Goal: Information Seeking & Learning: Learn about a topic

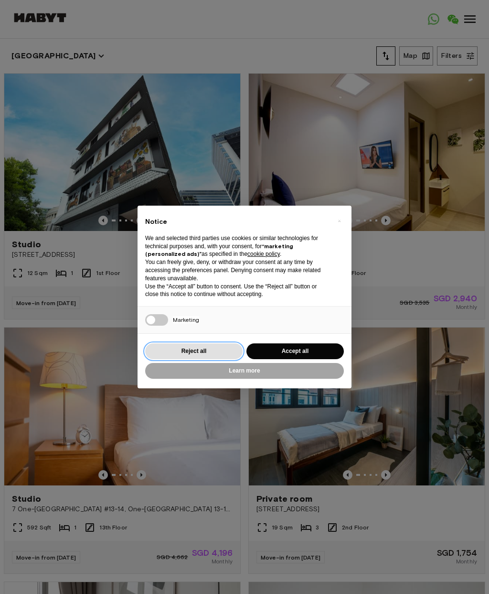
click at [158, 345] on button "Reject all" at bounding box center [194, 351] width 98 height 16
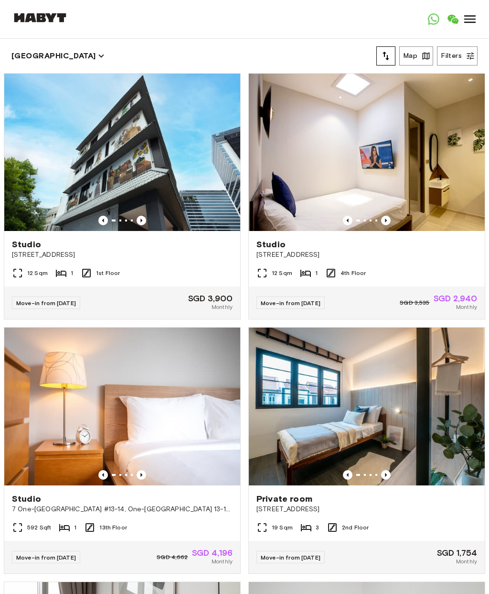
click at [414, 50] on button "Map" at bounding box center [417, 55] width 34 height 19
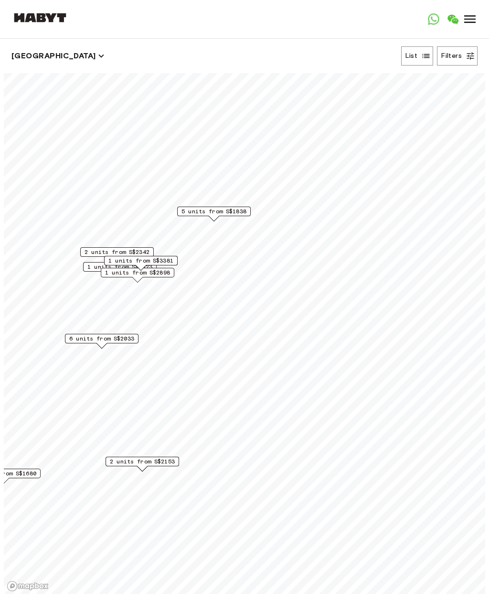
click at [193, 209] on span "5 units from S$1838" at bounding box center [214, 211] width 65 height 9
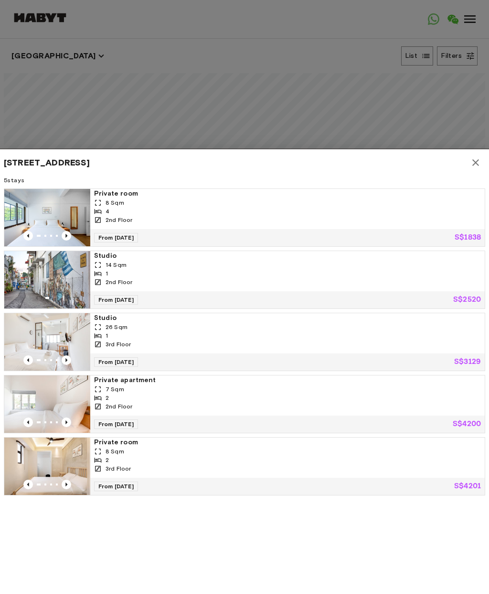
click at [471, 163] on icon "button" at bounding box center [475, 162] width 11 height 11
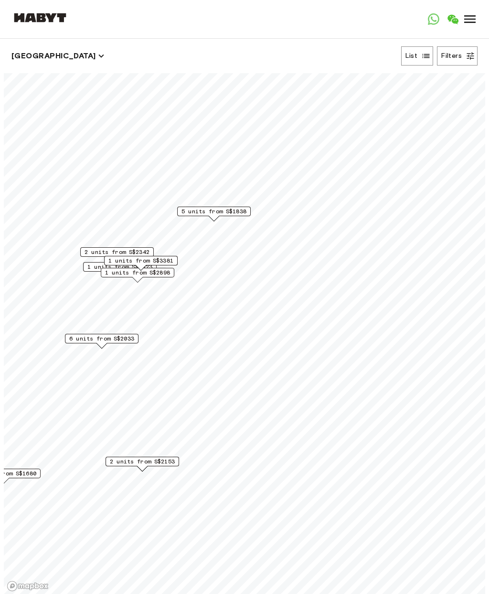
click at [96, 252] on span "2 units from S$2342" at bounding box center [117, 252] width 65 height 9
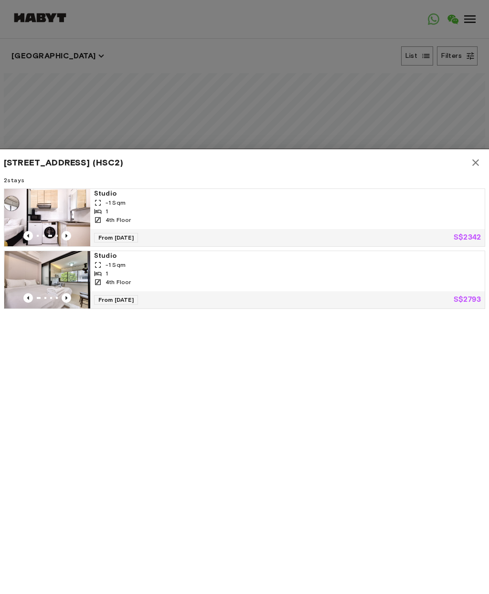
click at [113, 196] on span "Studio" at bounding box center [287, 194] width 387 height 10
click at [419, 81] on div at bounding box center [244, 297] width 489 height 594
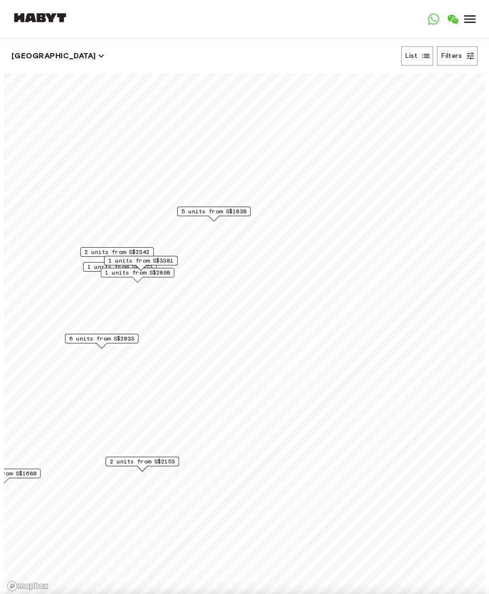
scroll to position [39, 0]
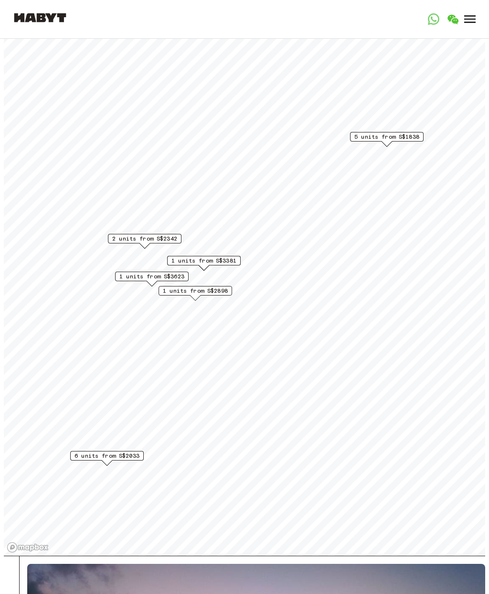
click at [226, 291] on span "1 units from S$2898" at bounding box center [195, 290] width 65 height 9
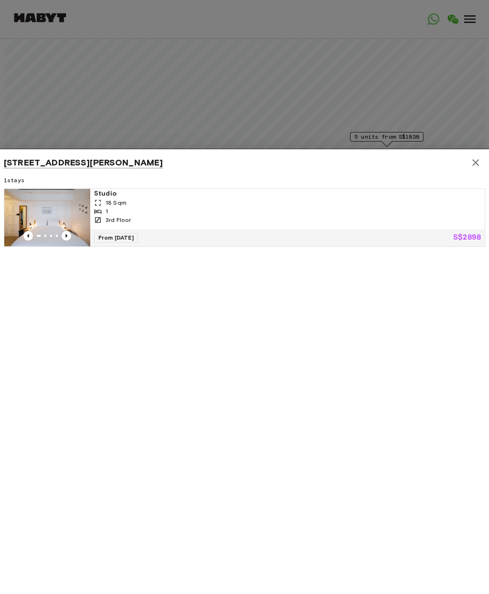
click at [19, 106] on div at bounding box center [244, 297] width 489 height 594
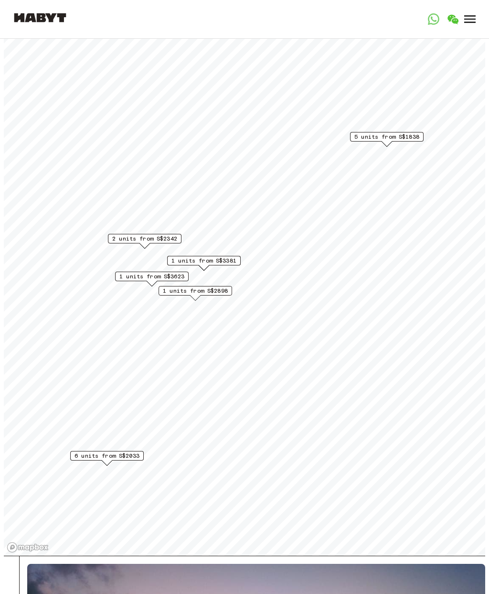
click at [169, 240] on span "2 units from S$2342" at bounding box center [144, 238] width 65 height 9
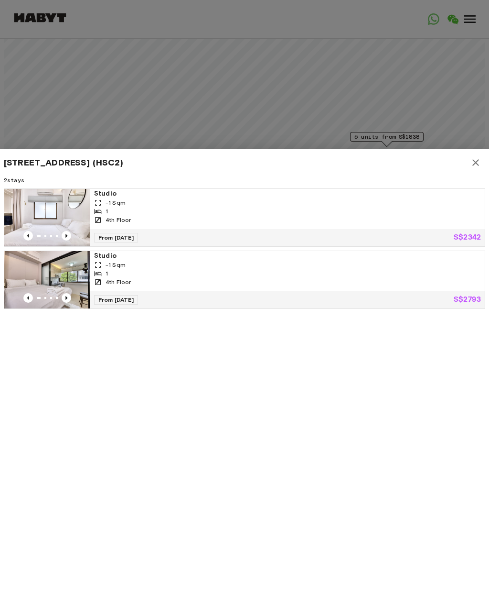
click at [468, 159] on button "button" at bounding box center [476, 162] width 19 height 19
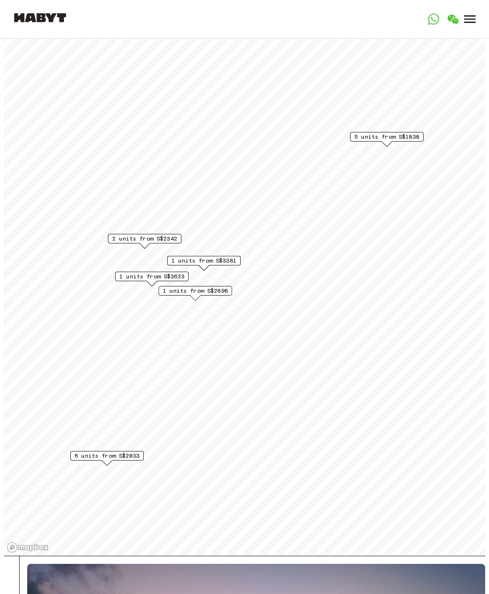
click at [95, 455] on span "6 units from S$2033" at bounding box center [107, 455] width 65 height 9
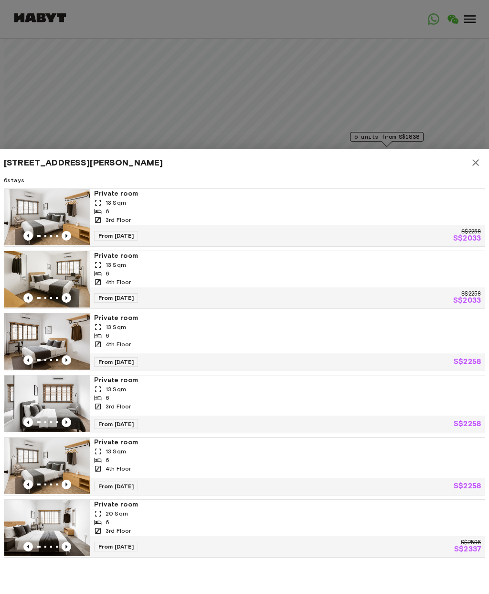
click at [482, 163] on button "button" at bounding box center [476, 162] width 19 height 19
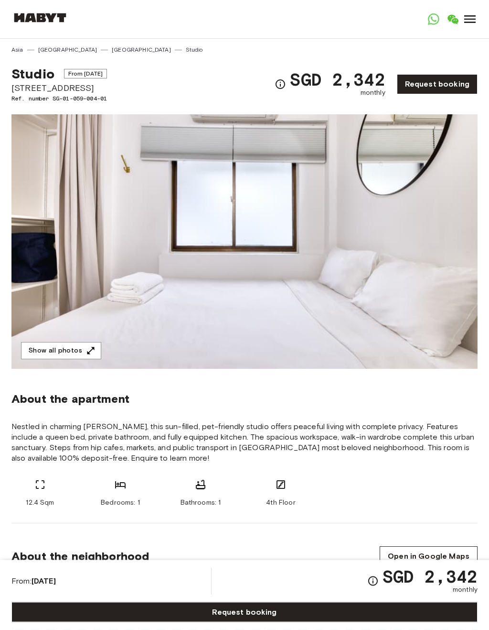
click at [69, 223] on img at bounding box center [244, 242] width 467 height 254
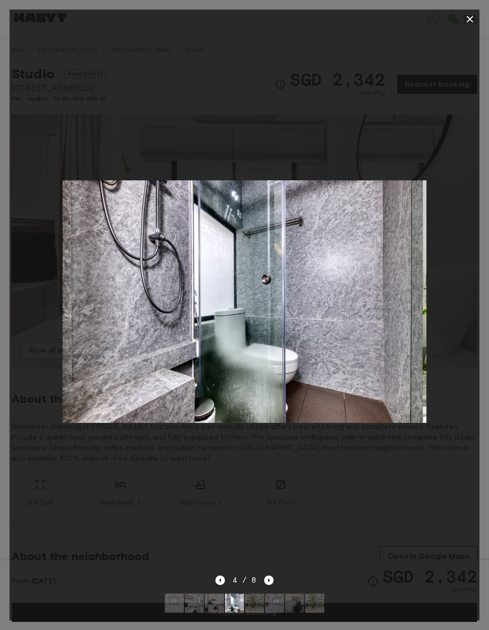
click at [46, 221] on div at bounding box center [245, 301] width 470 height 545
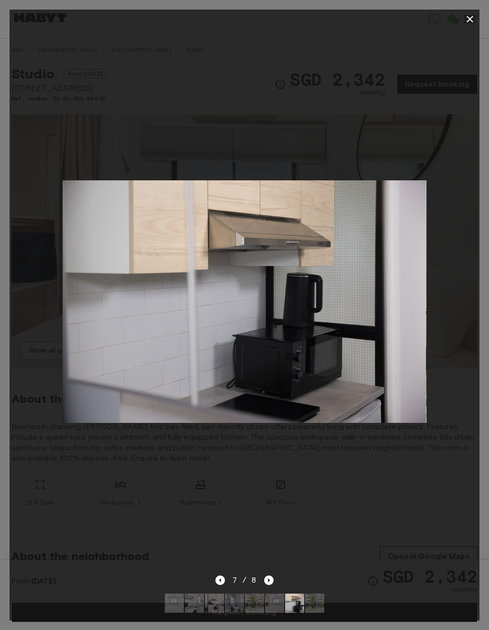
click at [53, 144] on div at bounding box center [245, 301] width 470 height 545
click at [429, 95] on div at bounding box center [245, 301] width 470 height 545
click at [472, 21] on icon "button" at bounding box center [470, 19] width 7 height 7
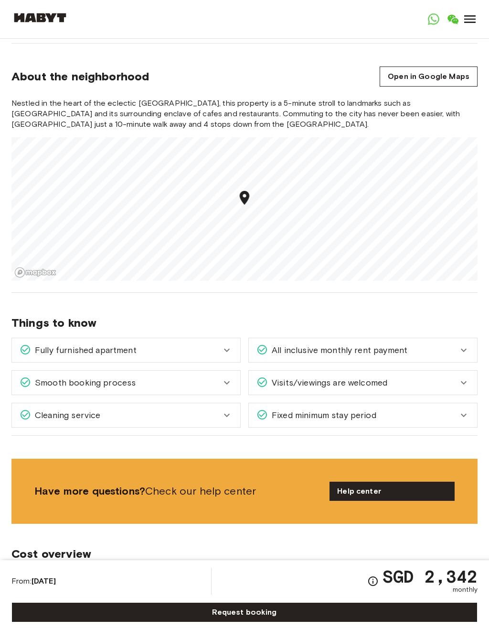
scroll to position [479, 0]
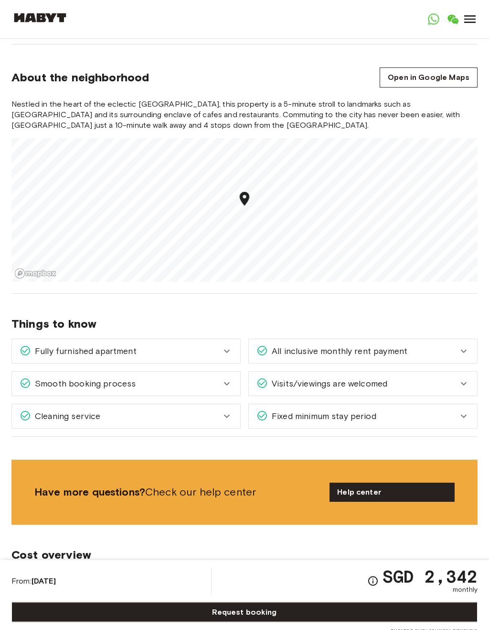
click at [223, 353] on icon at bounding box center [226, 351] width 11 height 11
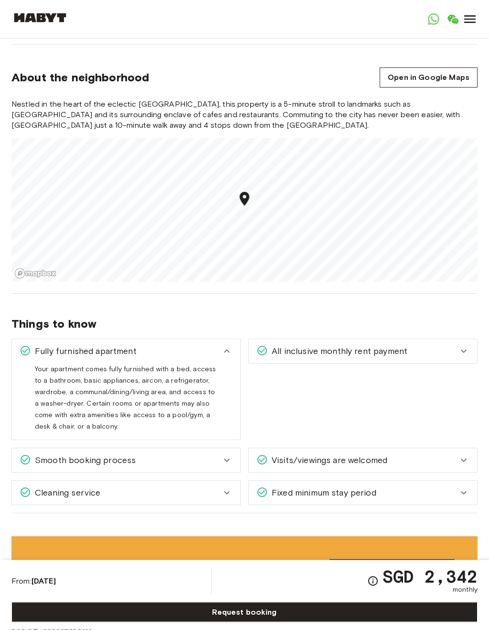
click at [229, 353] on icon at bounding box center [226, 351] width 11 height 11
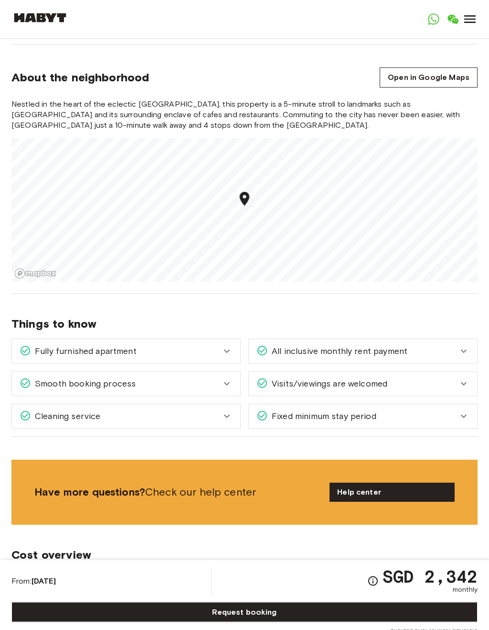
click at [226, 358] on div "Fully furnished apartment" at bounding box center [126, 351] width 228 height 24
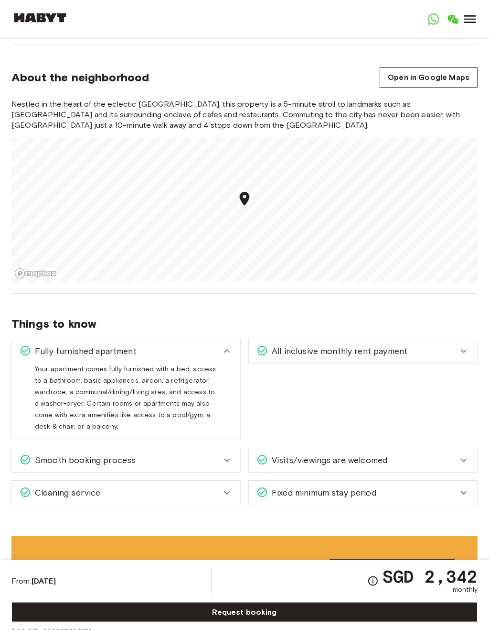
click at [225, 347] on icon at bounding box center [226, 351] width 11 height 11
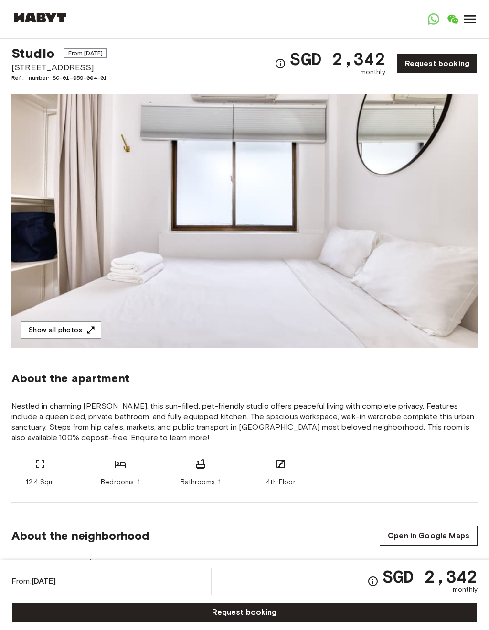
scroll to position [0, 0]
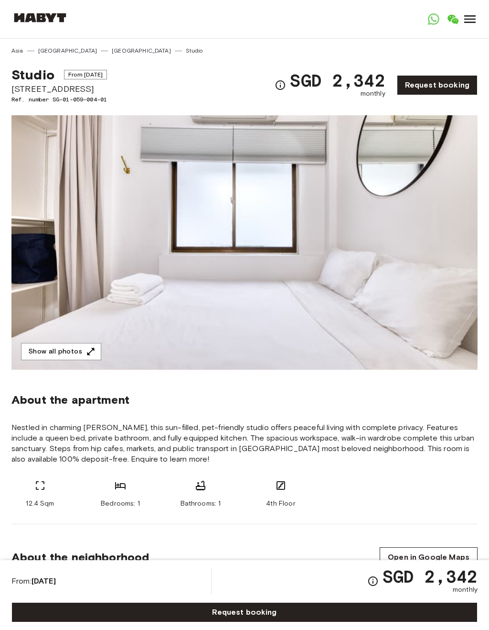
click at [386, 192] on img at bounding box center [244, 242] width 467 height 254
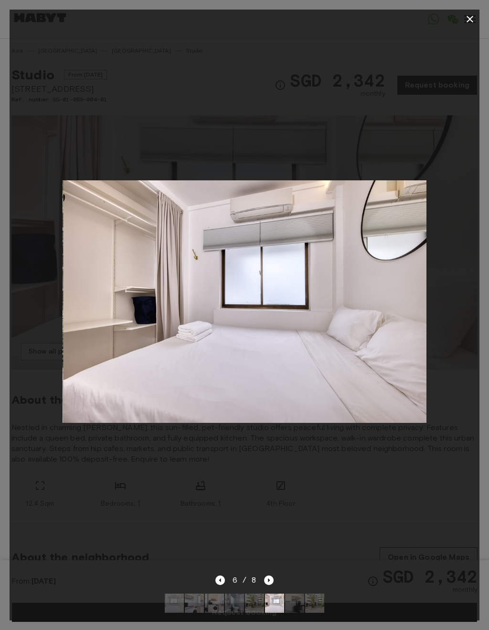
click at [424, 123] on div at bounding box center [245, 301] width 470 height 545
click at [467, 23] on icon "button" at bounding box center [470, 18] width 11 height 11
